Goal: Task Accomplishment & Management: Use online tool/utility

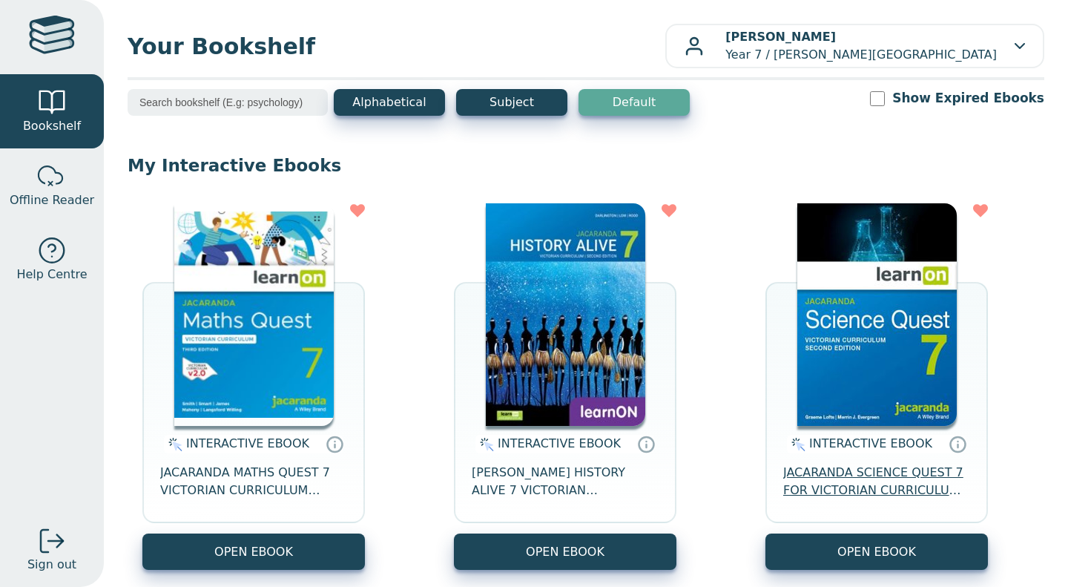
click at [845, 490] on span "JACARANDA SCIENCE QUEST 7 FOR VICTORIAN CURRICULUM LEARNON 2E EBOOK" at bounding box center [877, 482] width 187 height 36
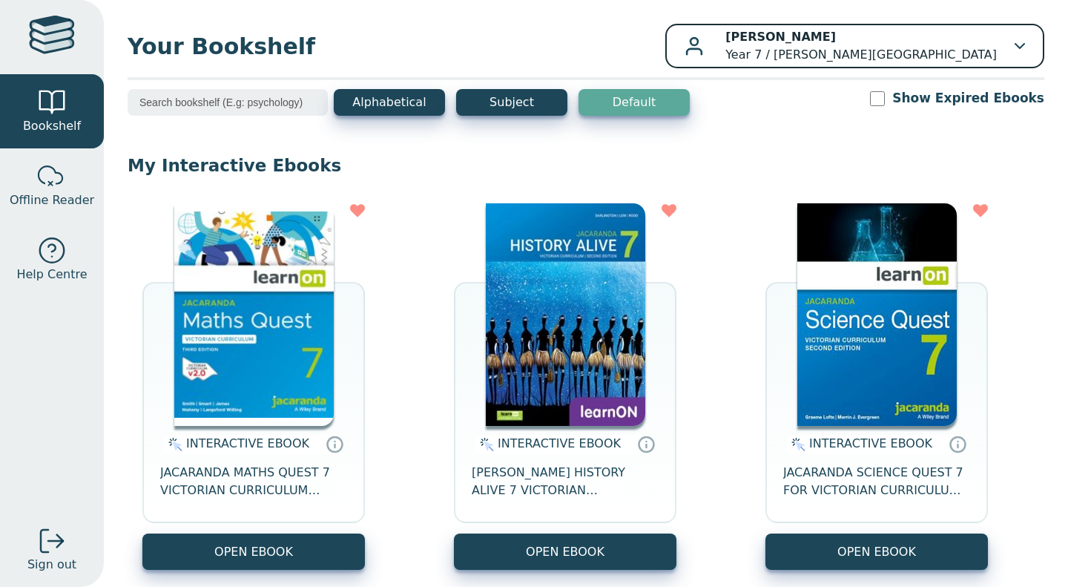
click at [986, 52] on div "Izzy Krause Year 7 / Oxley Christian College" at bounding box center [855, 46] width 341 height 36
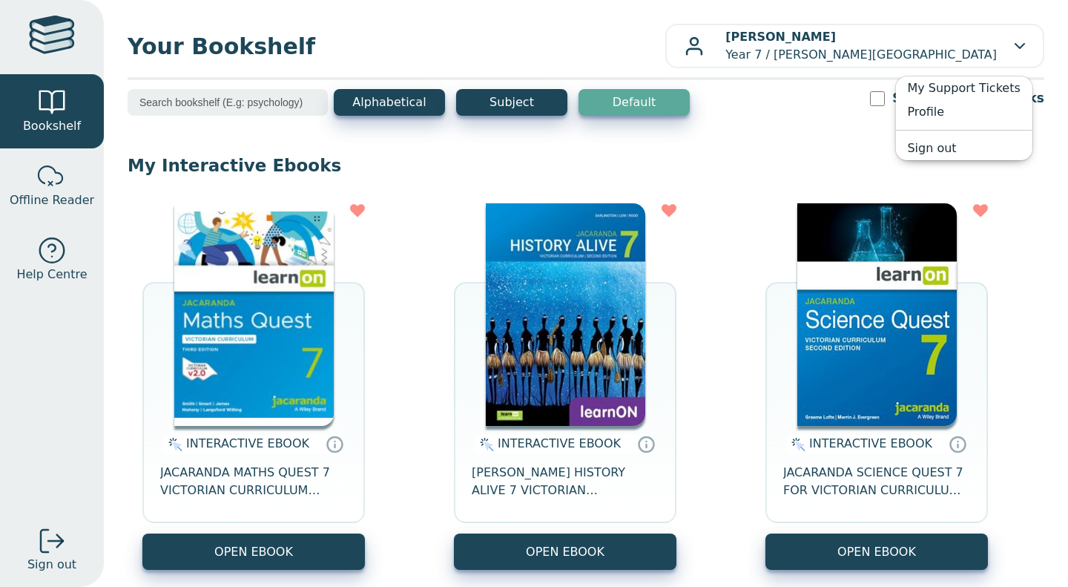
click at [1019, 191] on div "INTERACTIVE EBOOK JACARANDA MATHS QUEST 7 VICTORIAN CURRICULUM LEARNON EBOOK 3E…" at bounding box center [586, 584] width 917 height 792
click at [59, 41] on div at bounding box center [52, 37] width 46 height 43
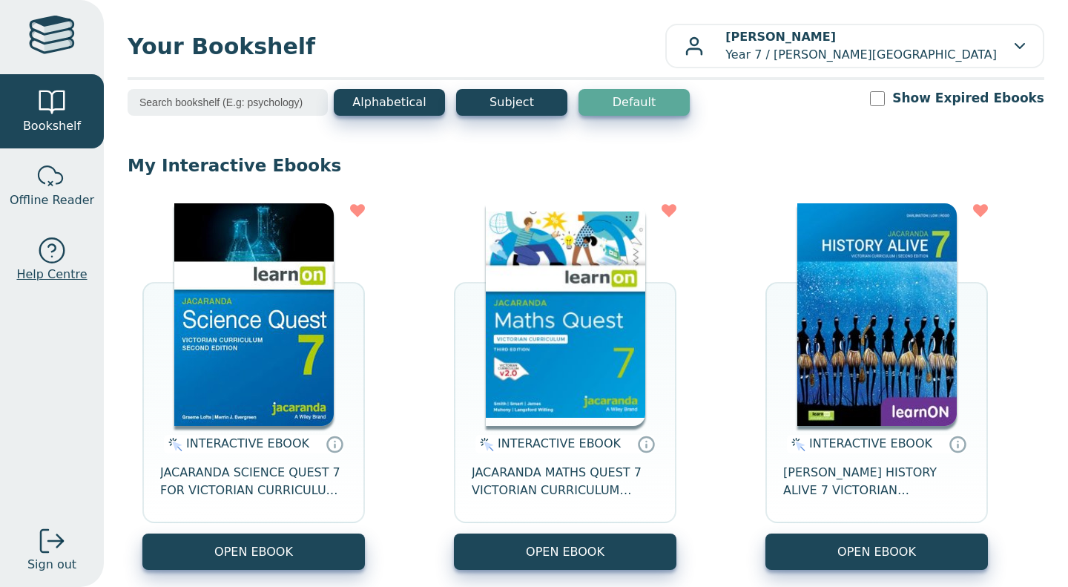
click at [79, 257] on link "Help Centre" at bounding box center [52, 260] width 104 height 74
click at [286, 476] on span "JACARANDA SCIENCE QUEST 7 FOR VICTORIAN CURRICULUM LEARNON 2E EBOOK" at bounding box center [253, 482] width 187 height 36
